Goal: Information Seeking & Learning: Learn about a topic

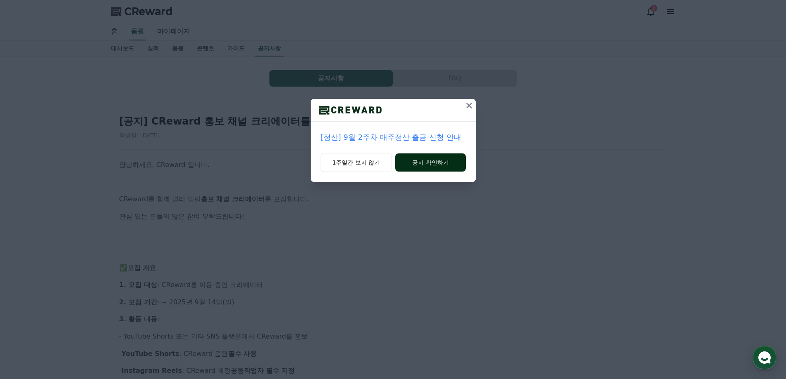
click at [429, 165] on button "공지 확인하기" at bounding box center [430, 162] width 70 height 18
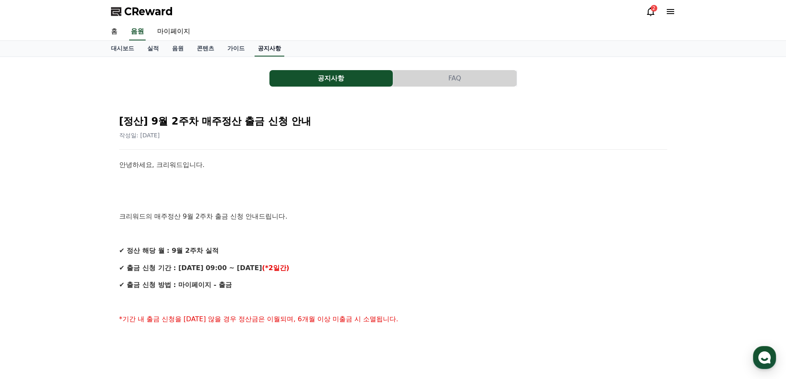
click at [272, 43] on link "공지사항" at bounding box center [270, 49] width 30 height 16
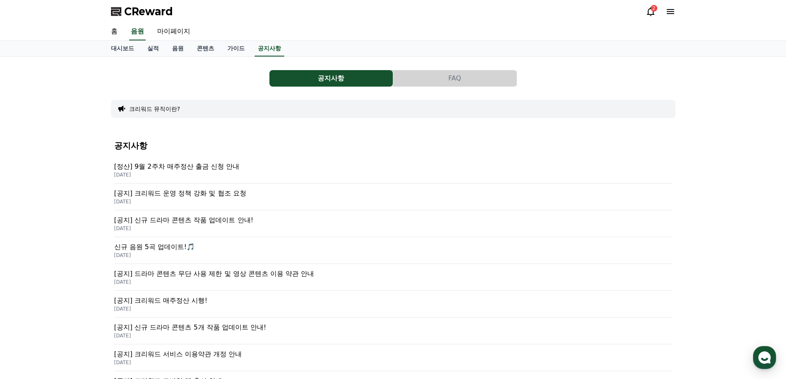
click at [223, 193] on p "[공지] 크리워드 운영 정책 강화 및 협조 요청" at bounding box center [393, 194] width 558 height 10
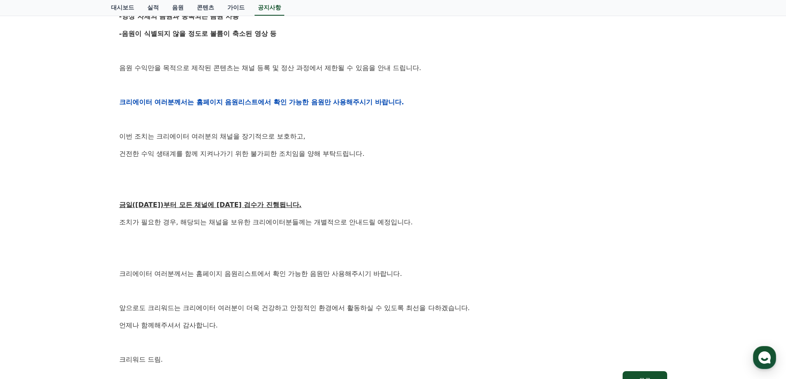
scroll to position [448, 0]
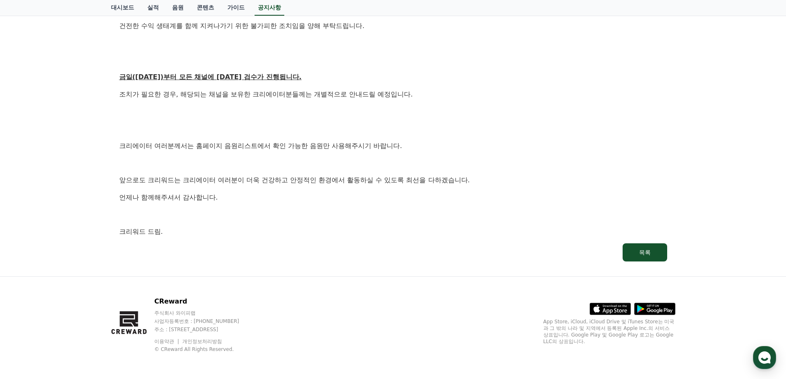
click at [337, 184] on p "앞으로도 크리워드는 크리에이터 여러분이 더욱 건강하고 안정적인 환경에서 활동하실 수 있도록 최선을 다하겠습니다." at bounding box center [393, 180] width 548 height 11
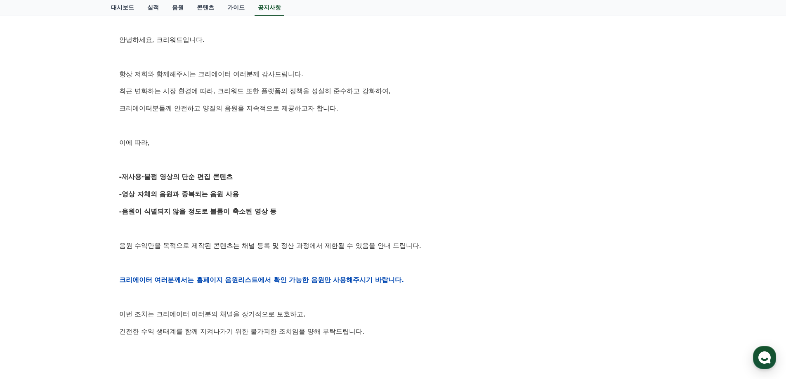
scroll to position [35, 0]
